Goal: Transaction & Acquisition: Purchase product/service

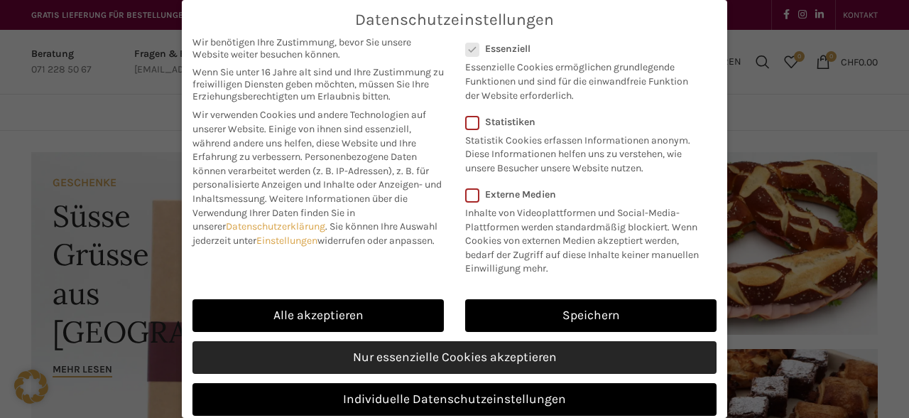
click at [466, 349] on link "Nur essenzielle Cookies akzeptieren" at bounding box center [454, 357] width 524 height 33
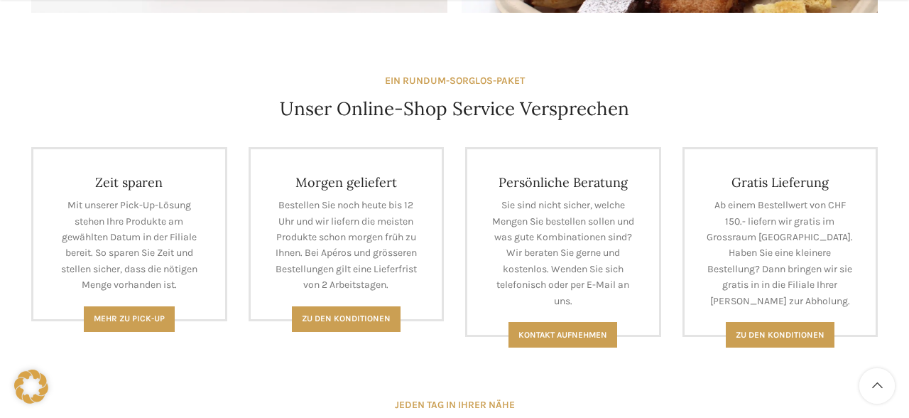
scroll to position [535, 0]
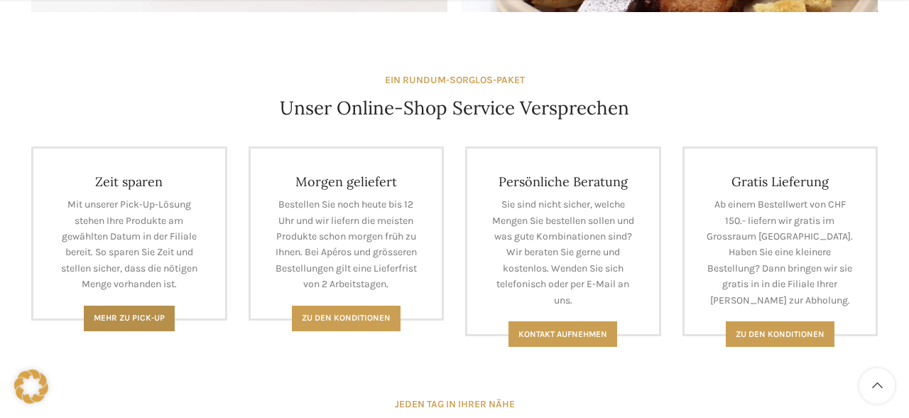
click at [135, 311] on link "Mehr zu Pick-Up" at bounding box center [129, 318] width 91 height 26
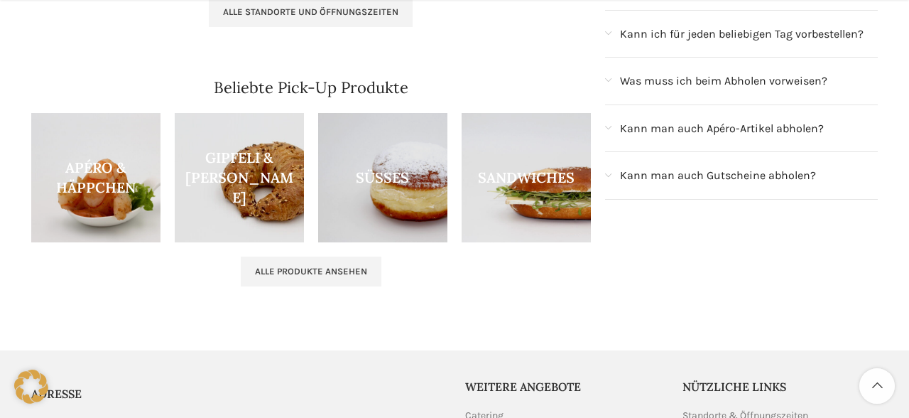
scroll to position [438, 0]
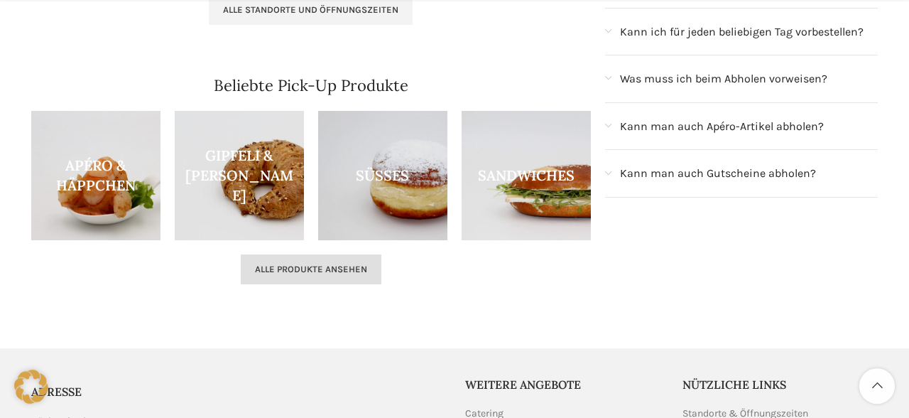
click at [298, 275] on link "Alle Produkte ansehen" at bounding box center [311, 269] width 141 height 30
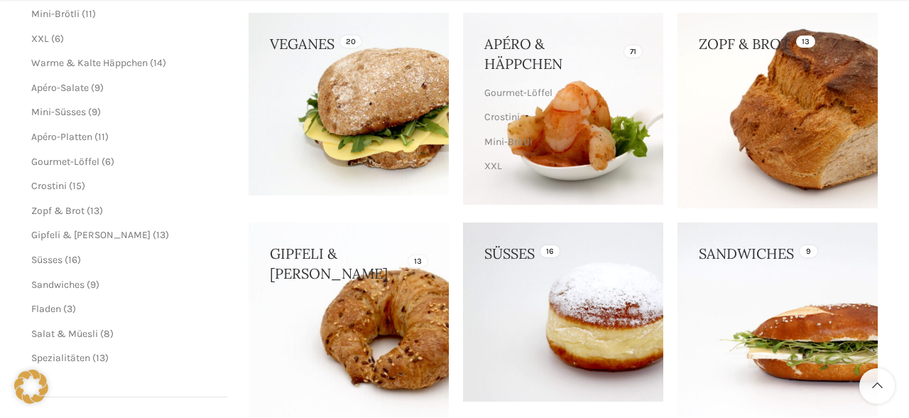
scroll to position [268, 0]
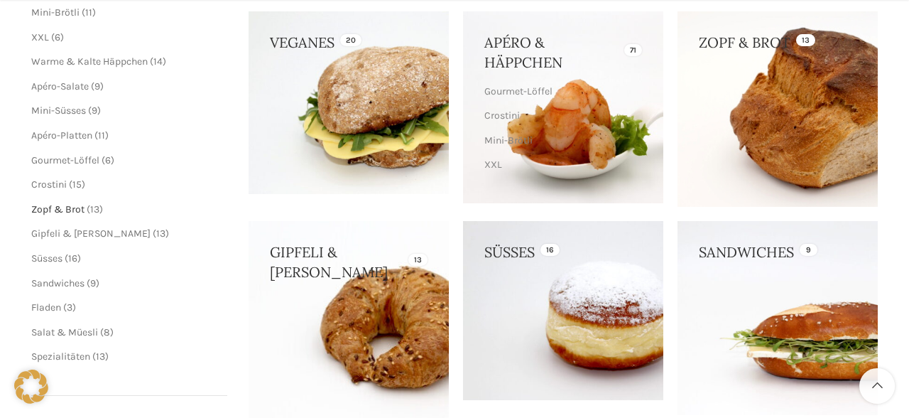
click at [65, 210] on span "Zopf & Brot" at bounding box center [57, 209] width 53 height 12
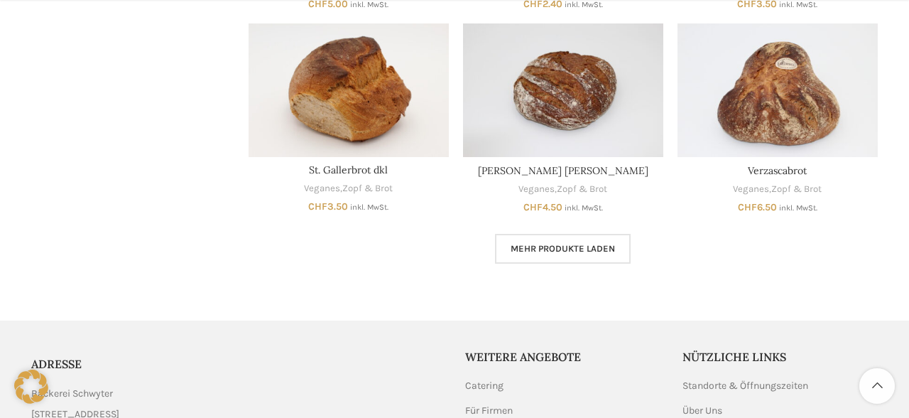
scroll to position [848, 0]
click at [573, 239] on link "Mehr Produkte laden" at bounding box center [563, 248] width 136 height 30
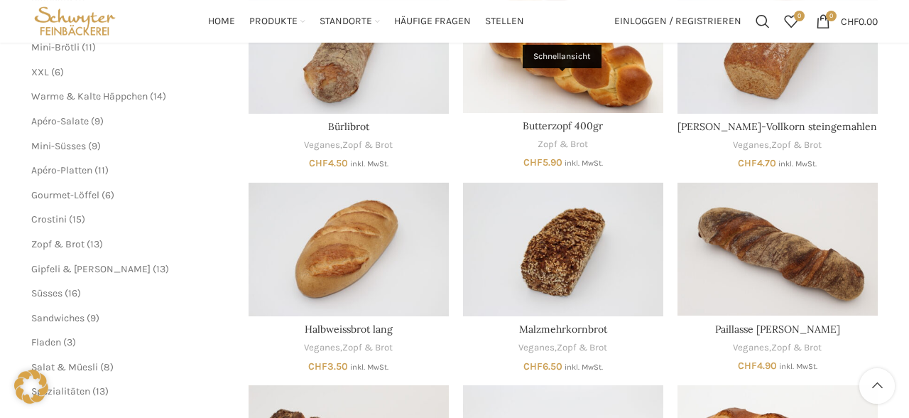
scroll to position [282, 0]
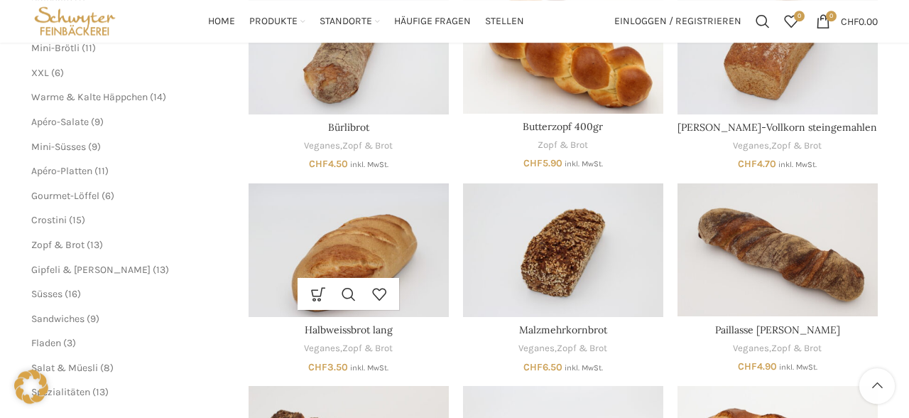
click at [343, 228] on img "Halbweissbrot lang" at bounding box center [349, 250] width 200 height 134
